Goal: Task Accomplishment & Management: Manage account settings

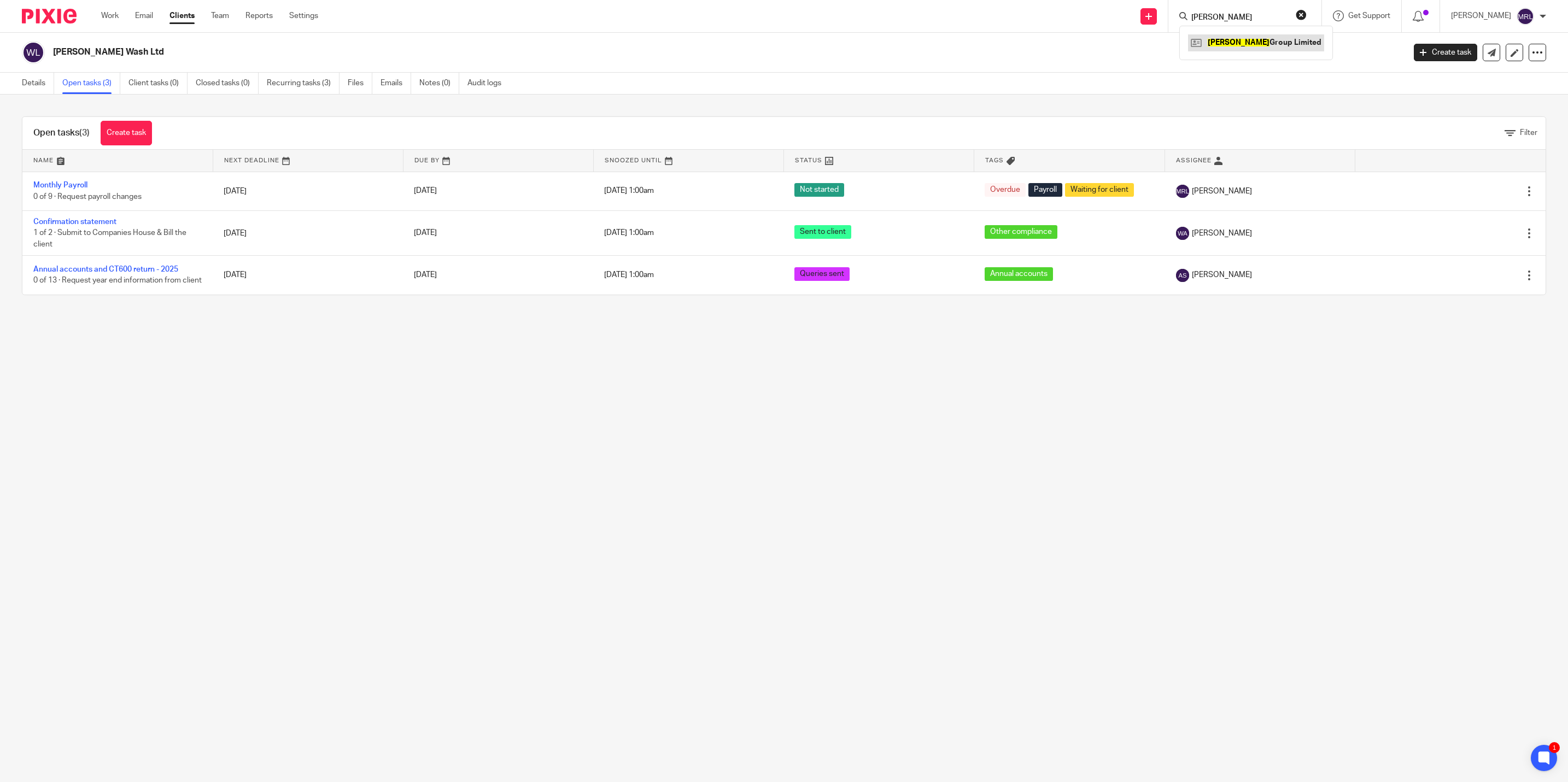
type input "jojo"
click at [1204, 35] on link at bounding box center [1256, 43] width 136 height 17
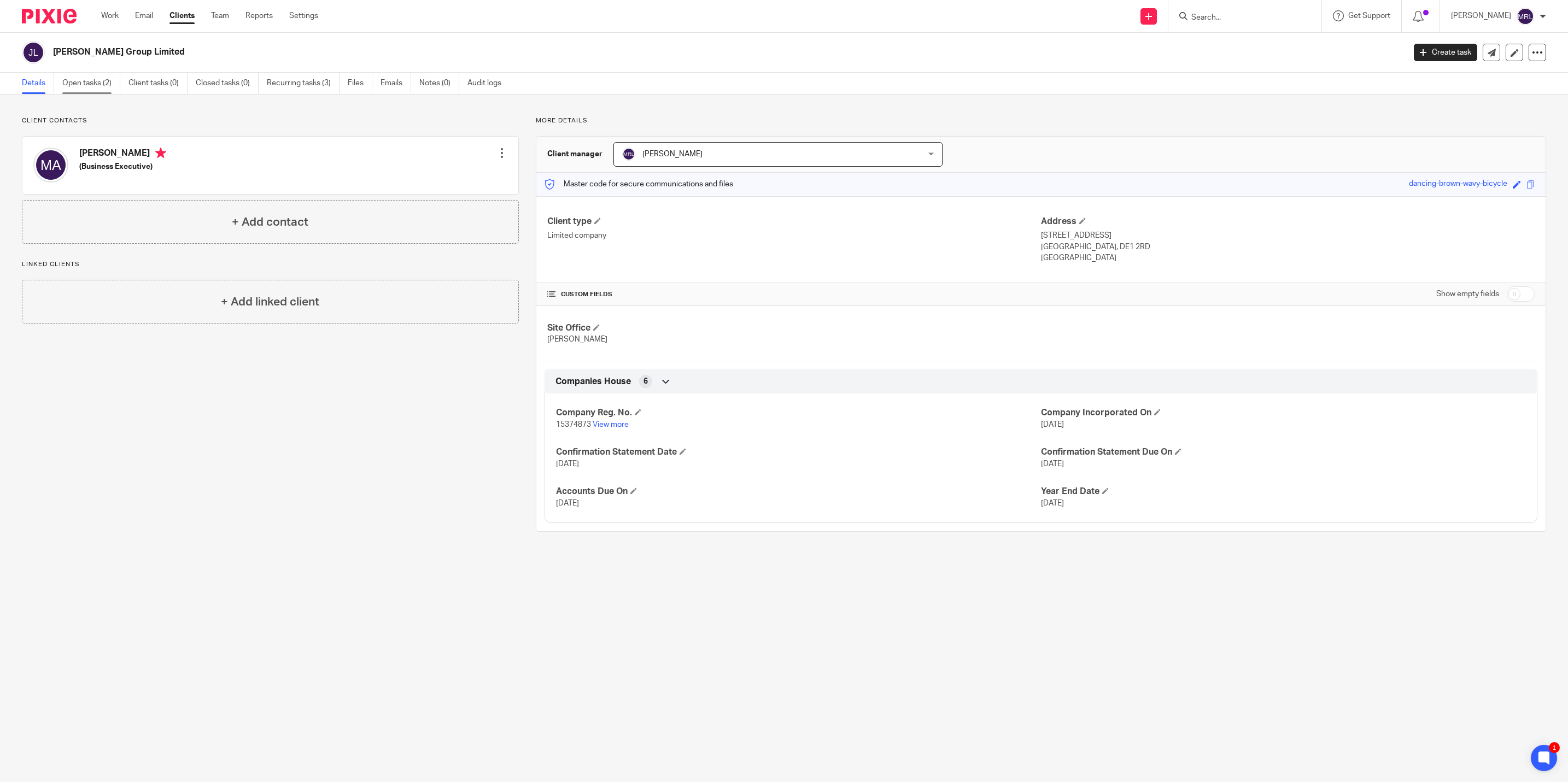
click at [97, 82] on link "Open tasks (2)" at bounding box center [91, 83] width 58 height 21
click at [296, 85] on link "Recurring tasks (3)" at bounding box center [303, 83] width 72 height 21
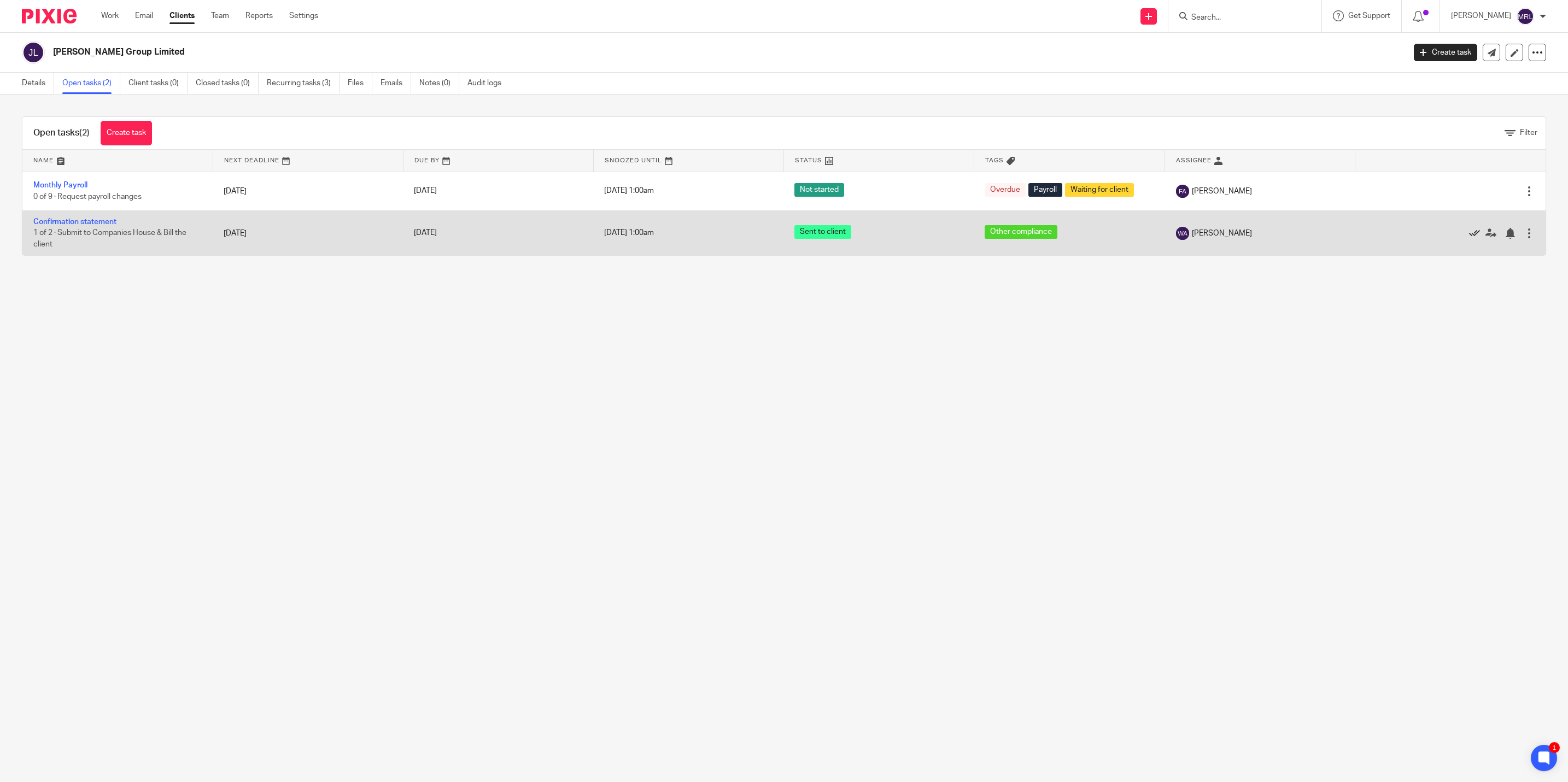
click at [1468, 231] on icon at bounding box center [1474, 233] width 11 height 11
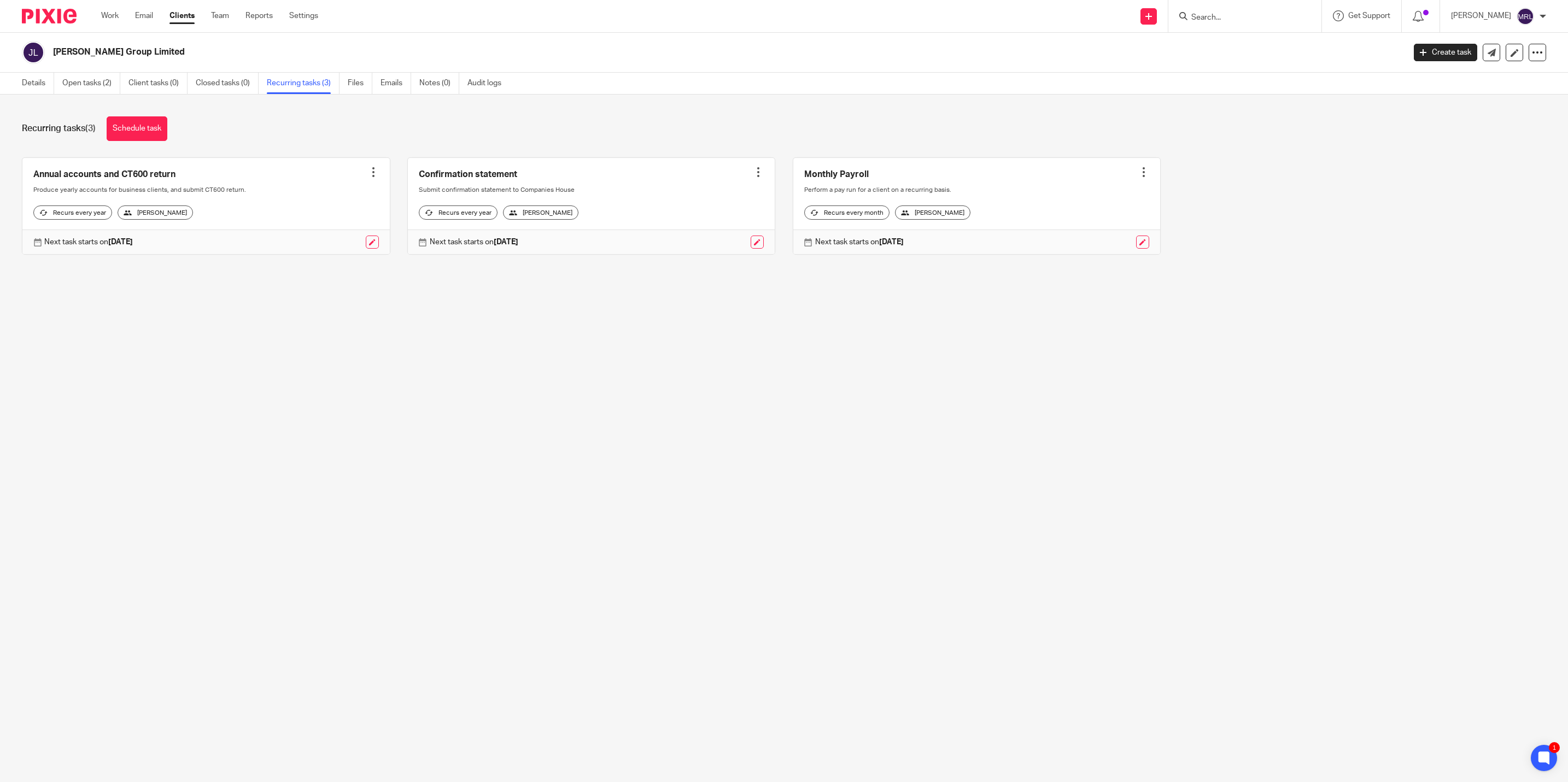
click at [752, 170] on div at bounding box center [758, 172] width 11 height 11
click at [715, 238] on span "Cancel schedule" at bounding box center [706, 241] width 57 height 8
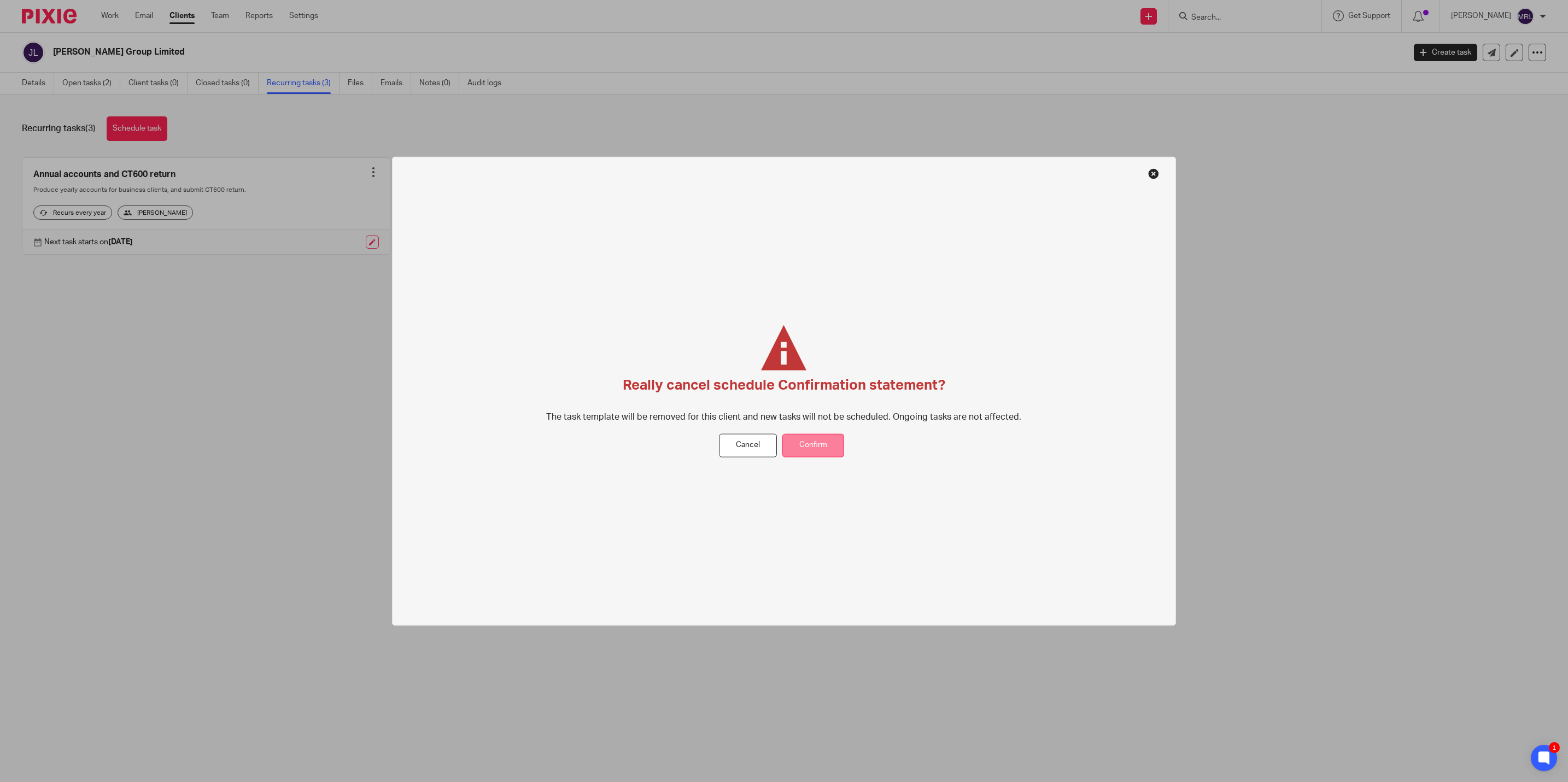
click at [817, 441] on button "Confirm" at bounding box center [813, 445] width 62 height 23
